Goal: Information Seeking & Learning: Find specific fact

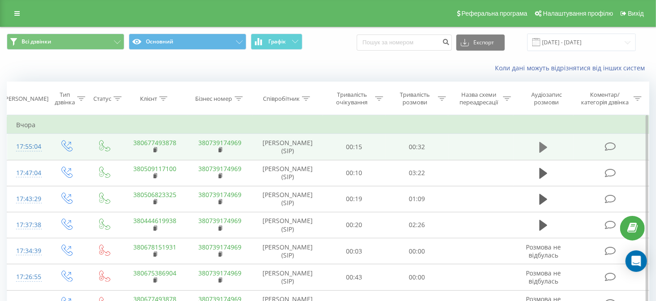
click at [543, 147] on icon at bounding box center [543, 147] width 8 height 11
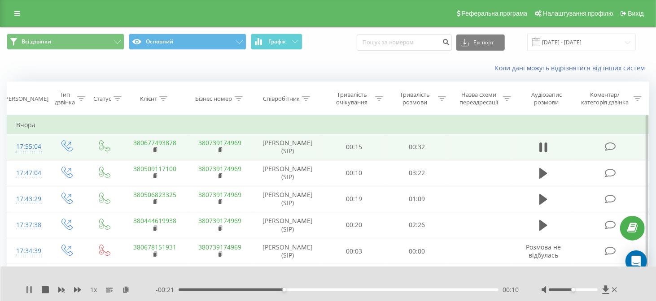
click at [28, 288] on icon at bounding box center [27, 290] width 2 height 7
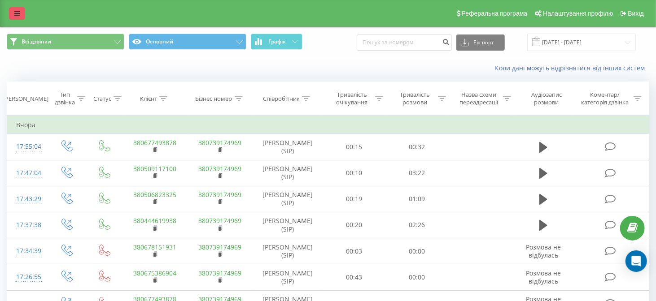
click at [19, 13] on icon at bounding box center [16, 13] width 5 height 6
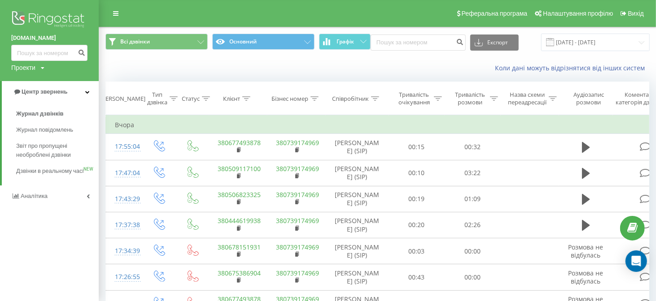
click at [45, 19] on img at bounding box center [49, 20] width 76 height 22
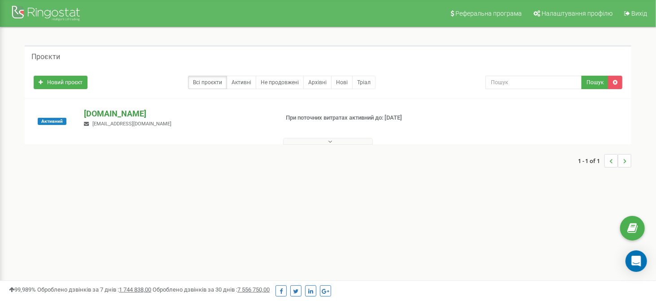
click at [119, 113] on p "[DOMAIN_NAME]" at bounding box center [177, 114] width 187 height 12
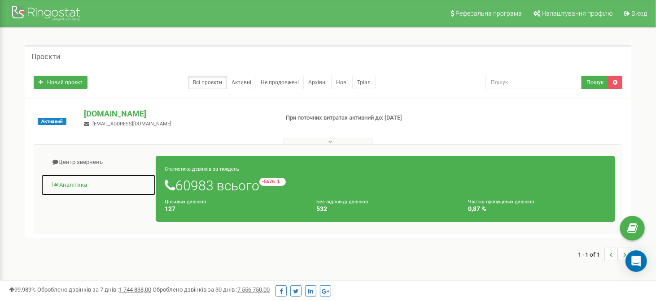
click at [82, 183] on link "Аналiтика" at bounding box center [98, 185] width 115 height 22
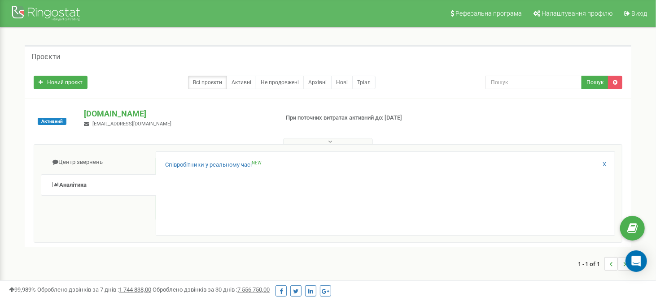
drag, startPoint x: 78, startPoint y: 186, endPoint x: 260, endPoint y: 185, distance: 182.1
click at [260, 185] on div "Співробітники у реальному часі NEW X" at bounding box center [385, 194] width 459 height 84
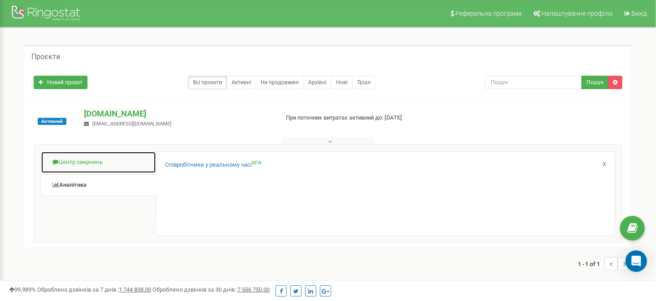
click at [115, 169] on link "Центр звернень" at bounding box center [98, 163] width 115 height 22
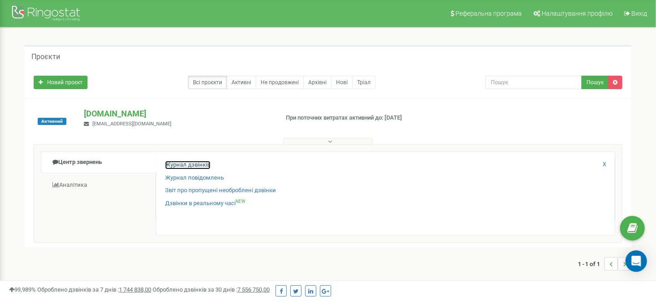
click at [202, 163] on link "Журнал дзвінків" at bounding box center [187, 165] width 45 height 9
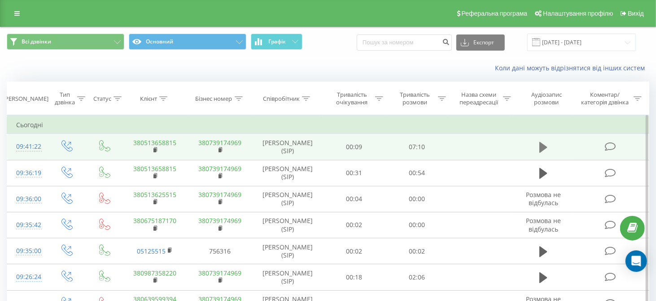
click at [544, 146] on icon at bounding box center [543, 147] width 8 height 11
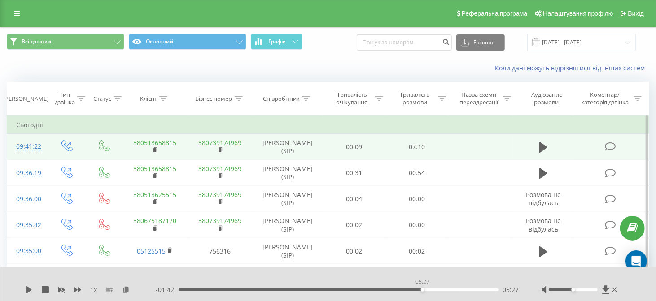
click at [422, 291] on div "05:27" at bounding box center [339, 290] width 320 height 3
click at [27, 293] on icon at bounding box center [28, 290] width 5 height 7
drag, startPoint x: 423, startPoint y: 290, endPoint x: 414, endPoint y: 290, distance: 9.9
click at [414, 290] on div "05:16" at bounding box center [415, 290] width 4 height 4
drag, startPoint x: 414, startPoint y: 290, endPoint x: 407, endPoint y: 290, distance: 6.7
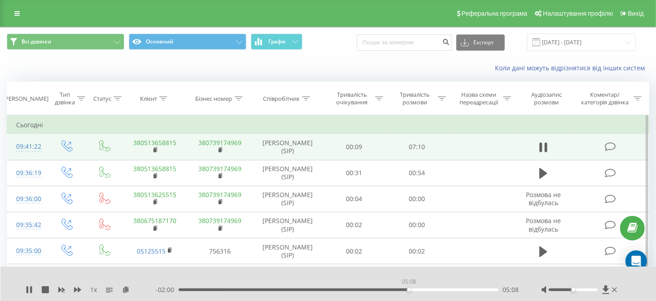
click at [407, 290] on div "05:08" at bounding box center [409, 290] width 4 height 4
drag, startPoint x: 415, startPoint y: 290, endPoint x: 350, endPoint y: 291, distance: 65.5
click at [350, 291] on div "03:50" at bounding box center [351, 290] width 4 height 4
drag, startPoint x: 353, startPoint y: 291, endPoint x: 324, endPoint y: 291, distance: 28.3
click at [324, 291] on div "03:15" at bounding box center [325, 290] width 4 height 4
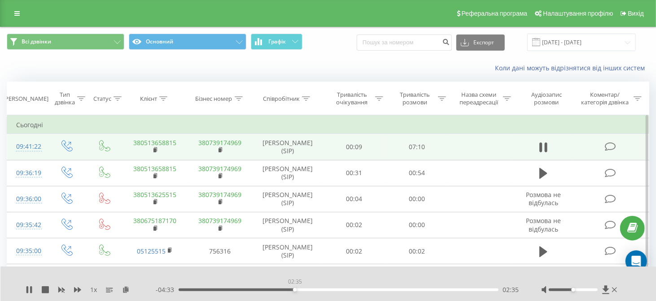
drag, startPoint x: 353, startPoint y: 290, endPoint x: 294, endPoint y: 290, distance: 58.3
click at [294, 290] on div "02:35" at bounding box center [295, 290] width 4 height 4
click at [297, 290] on div "02:40" at bounding box center [298, 290] width 4 height 4
click at [301, 290] on div "02:44" at bounding box center [302, 290] width 4 height 4
click at [305, 290] on div "02:49" at bounding box center [305, 290] width 4 height 4
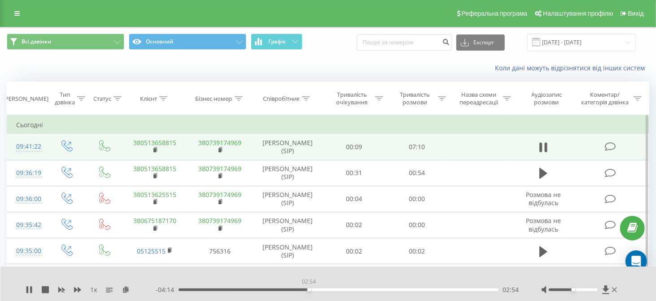
click at [310, 290] on div "02:54" at bounding box center [309, 290] width 4 height 4
click at [311, 290] on div "02:58" at bounding box center [312, 290] width 4 height 4
click at [313, 290] on div "03:00" at bounding box center [314, 290] width 4 height 4
click at [31, 290] on icon at bounding box center [31, 290] width 2 height 7
click at [28, 292] on icon at bounding box center [28, 290] width 5 height 7
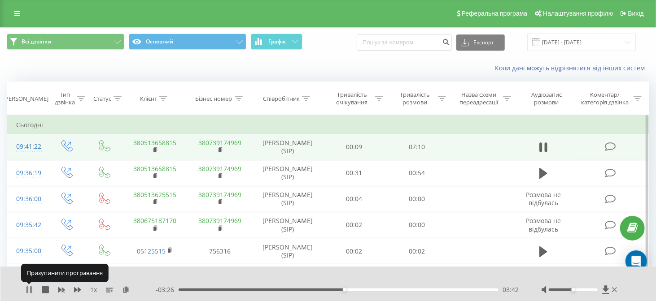
click at [28, 290] on icon at bounding box center [29, 290] width 7 height 7
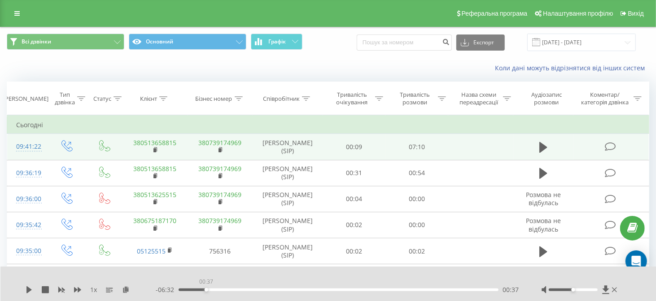
click at [206, 291] on div "00:37" at bounding box center [339, 290] width 320 height 3
click at [26, 291] on icon at bounding box center [29, 290] width 7 height 7
click at [215, 289] on div "00:49" at bounding box center [339, 290] width 320 height 3
click at [218, 290] on div "00:50" at bounding box center [339, 290] width 320 height 3
click at [224, 290] on div "00:54" at bounding box center [339, 290] width 320 height 3
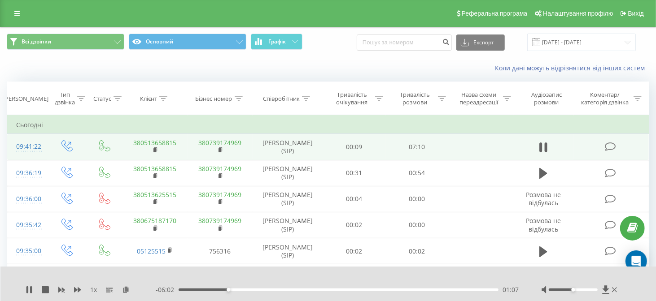
click at [232, 290] on div "01:07" at bounding box center [339, 290] width 320 height 3
click at [240, 290] on div "01:14" at bounding box center [339, 290] width 320 height 3
click at [245, 291] on div "01:23" at bounding box center [339, 290] width 320 height 3
click at [250, 291] on div "01:30" at bounding box center [339, 290] width 320 height 3
click at [255, 291] on div "01:36" at bounding box center [339, 290] width 320 height 3
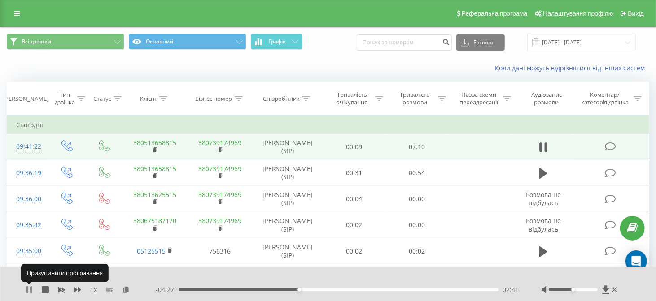
click at [30, 289] on icon at bounding box center [29, 290] width 7 height 7
drag, startPoint x: 460, startPoint y: 148, endPoint x: 181, endPoint y: 150, distance: 279.5
click at [181, 150] on td "380513658815" at bounding box center [154, 147] width 65 height 26
click at [154, 148] on rect at bounding box center [154, 150] width 3 height 4
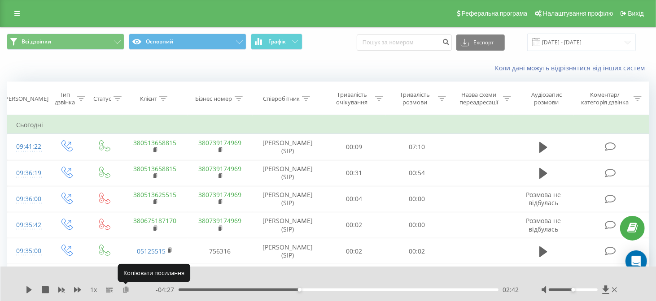
click at [126, 290] on icon at bounding box center [126, 290] width 8 height 6
